Goal: Task Accomplishment & Management: Use online tool/utility

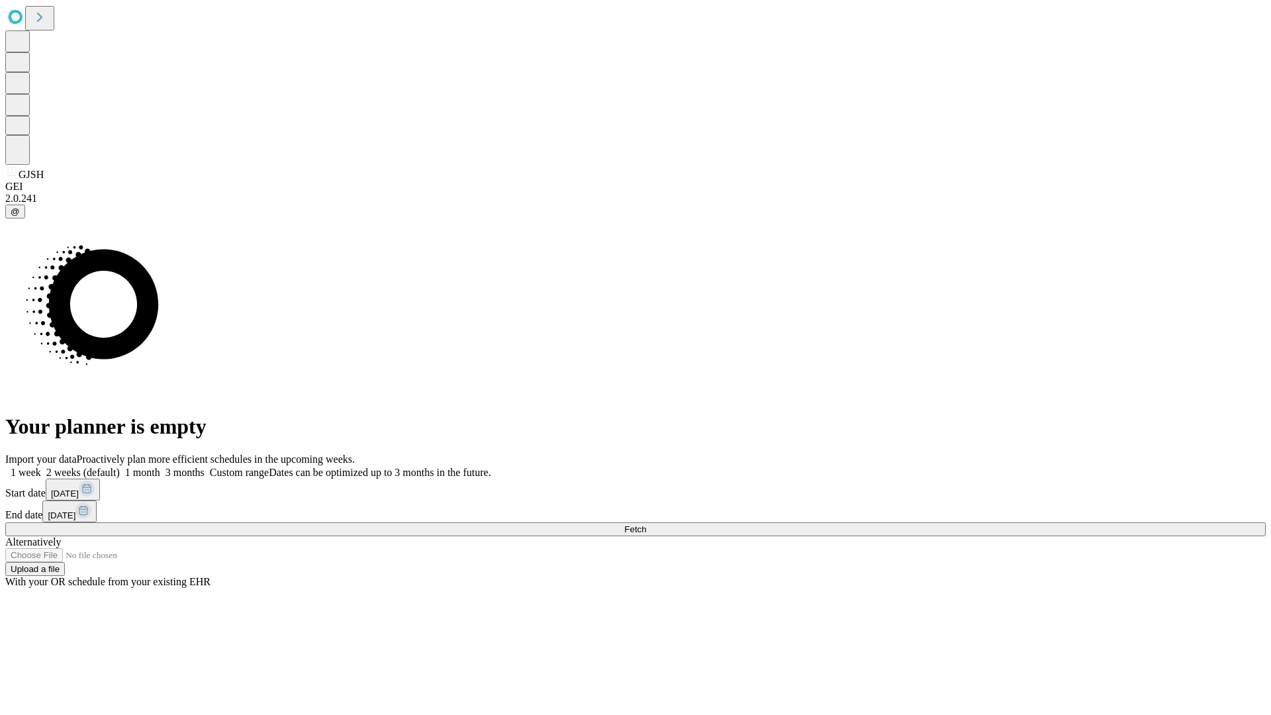
click at [646, 524] on span "Fetch" at bounding box center [635, 529] width 22 height 10
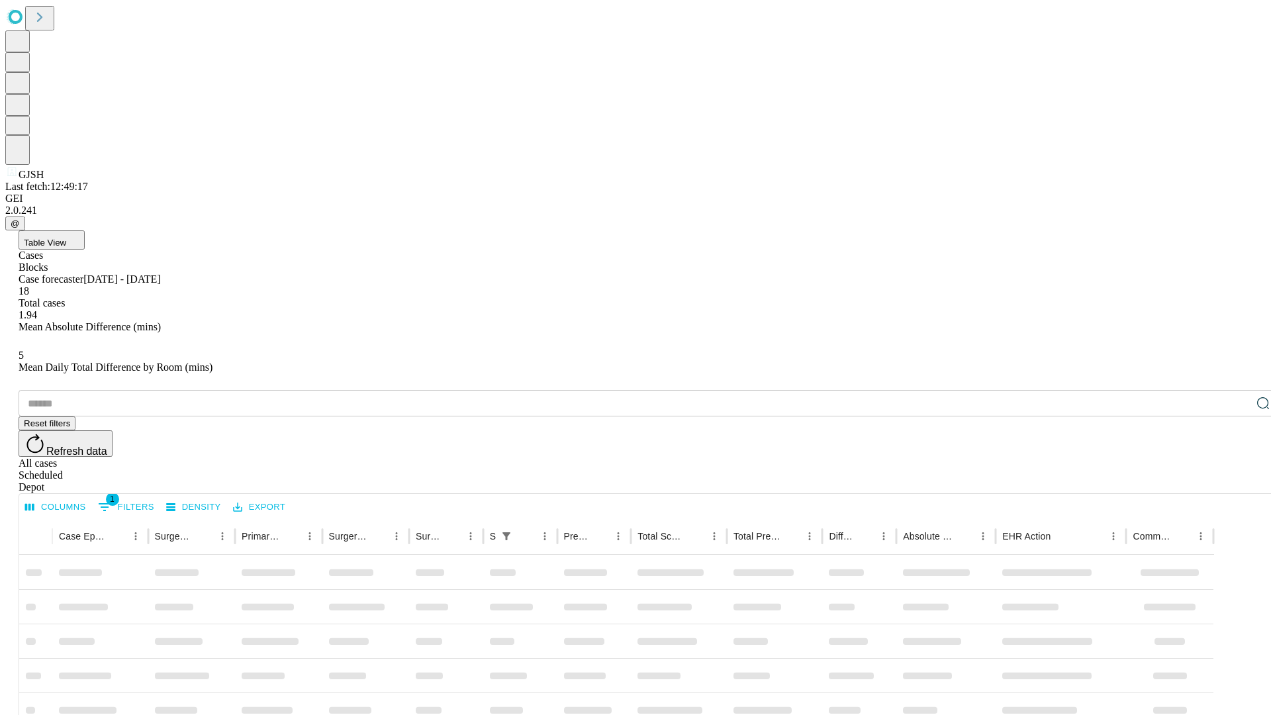
click at [1236, 481] on div "Depot" at bounding box center [649, 487] width 1260 height 12
